Goal: Download file/media

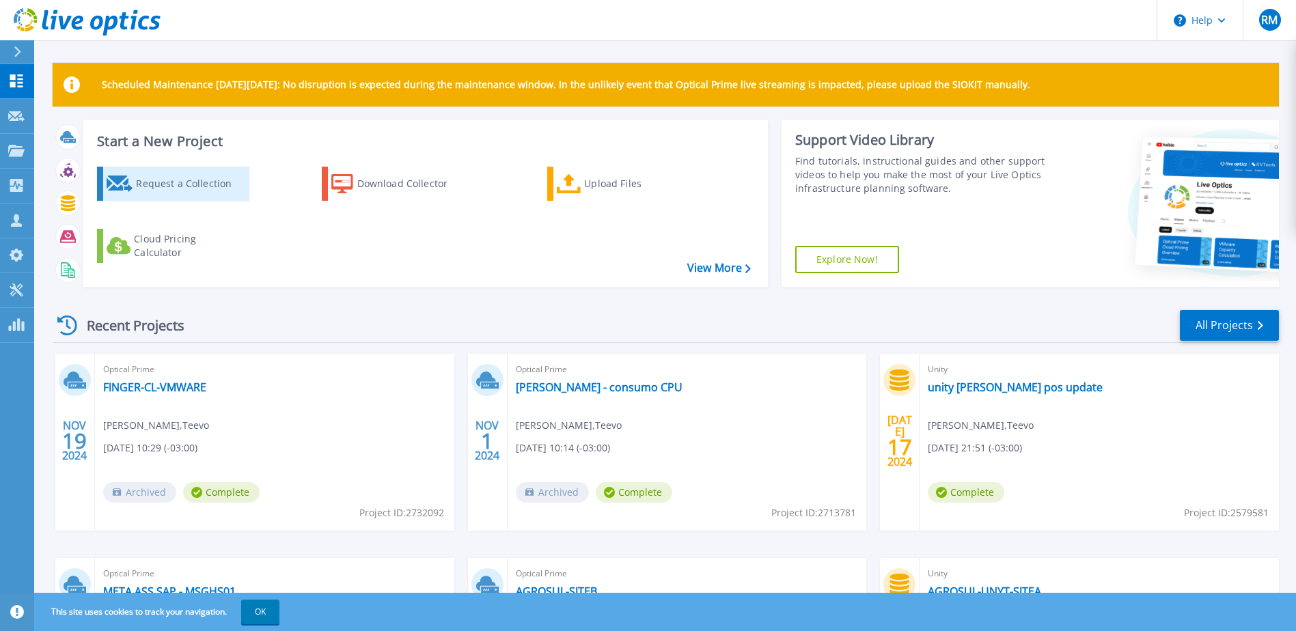
click at [169, 182] on div "Request a Collection" at bounding box center [190, 183] width 109 height 27
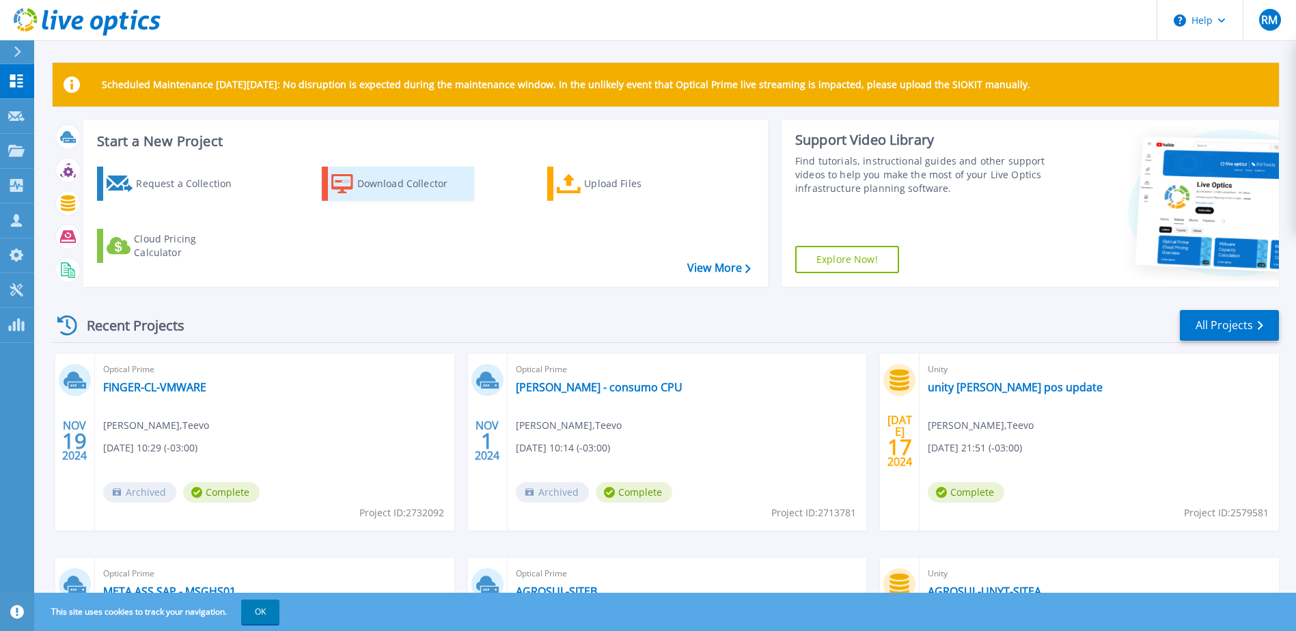
click at [402, 184] on div "Download Collector" at bounding box center [411, 183] width 109 height 27
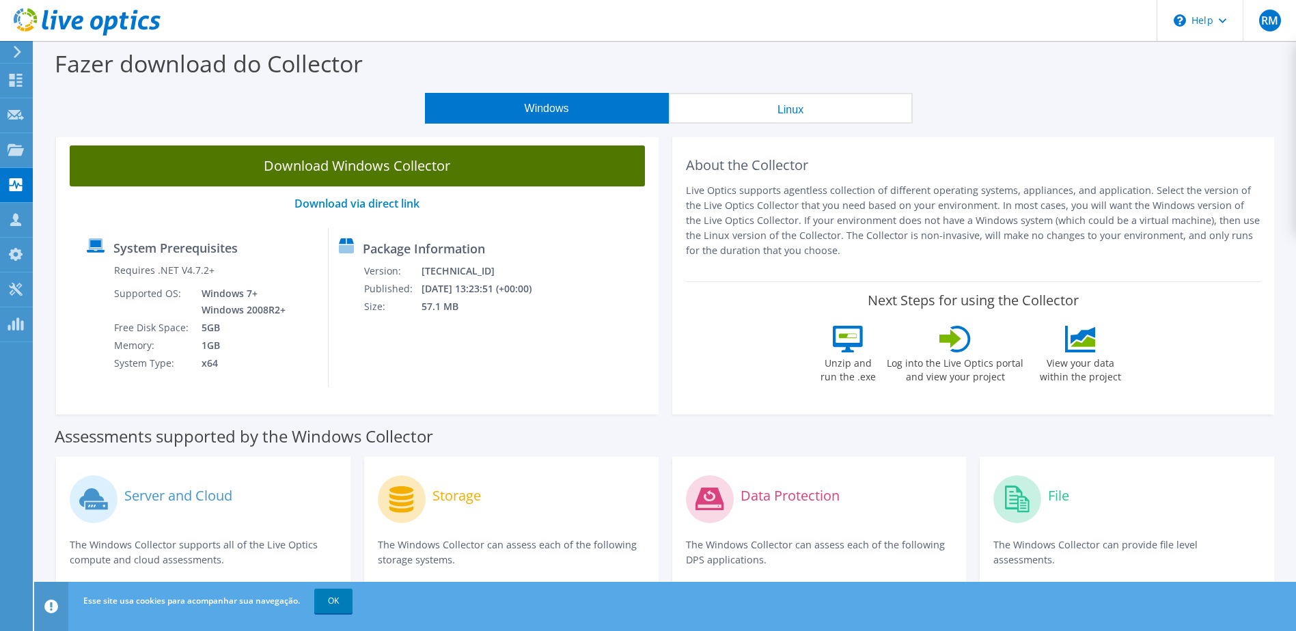
click at [361, 169] on link "Download Windows Collector" at bounding box center [357, 165] width 575 height 41
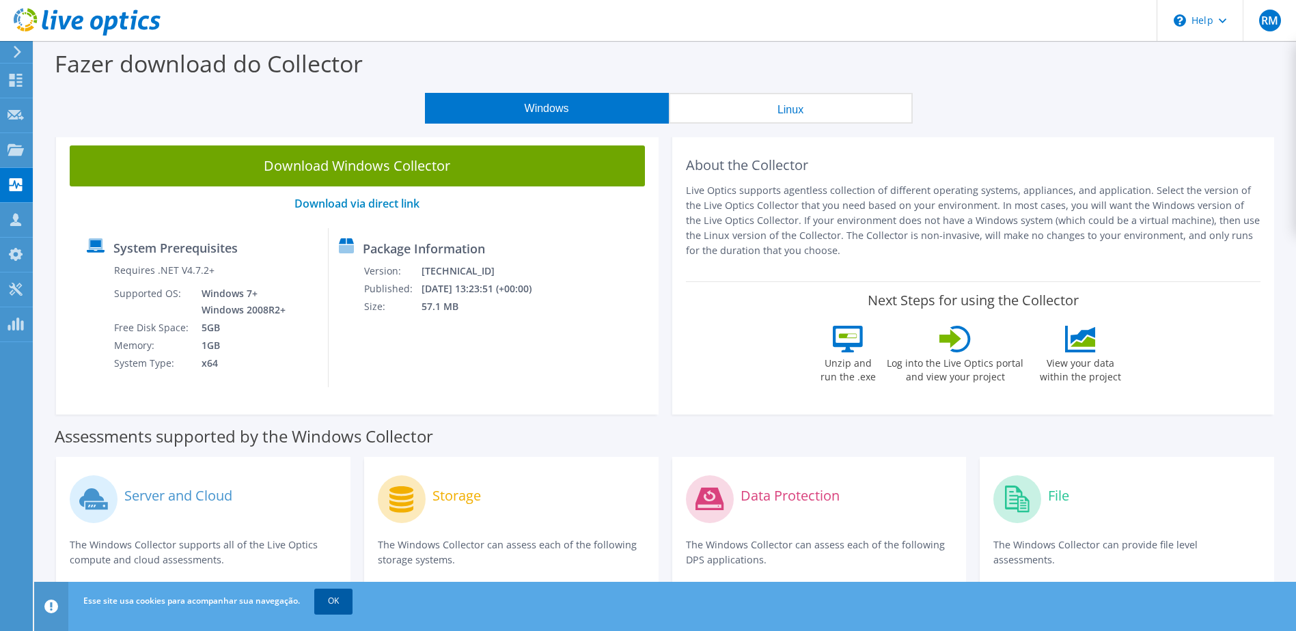
click at [338, 601] on link "OK" at bounding box center [333, 601] width 38 height 25
